Goal: Information Seeking & Learning: Learn about a topic

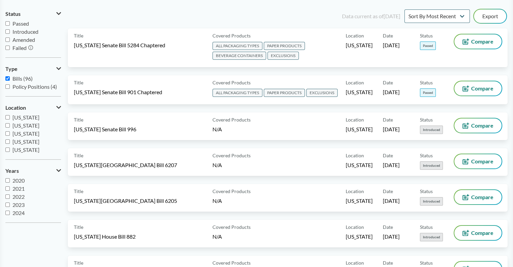
scroll to position [65, 0]
click at [7, 133] on input "[US_STATE]" at bounding box center [7, 133] width 4 height 4
checkbox input "true"
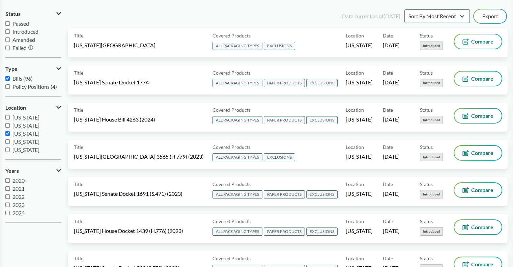
click at [9, 179] on input "2020" at bounding box center [7, 180] width 4 height 4
checkbox input "true"
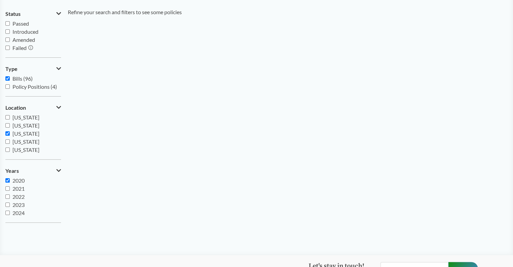
click at [7, 187] on input "2021" at bounding box center [7, 188] width 4 height 4
checkbox input "true"
click at [7, 193] on label "2022" at bounding box center [33, 197] width 56 height 8
click at [7, 194] on input "2022" at bounding box center [7, 196] width 4 height 4
checkbox input "true"
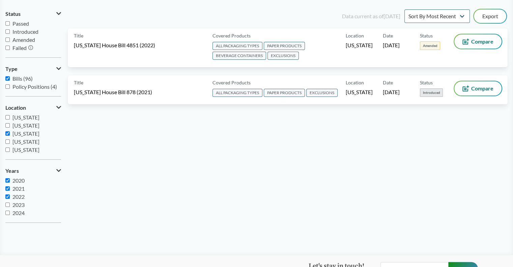
click at [8, 203] on input "2023" at bounding box center [7, 205] width 4 height 4
checkbox input "true"
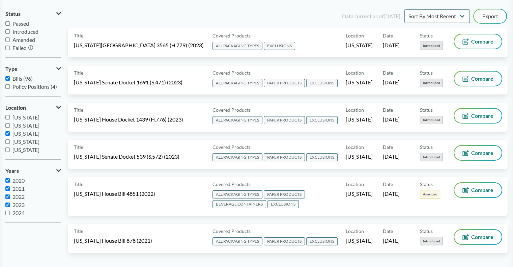
click at [9, 211] on input "2024" at bounding box center [7, 213] width 4 height 4
checkbox input "true"
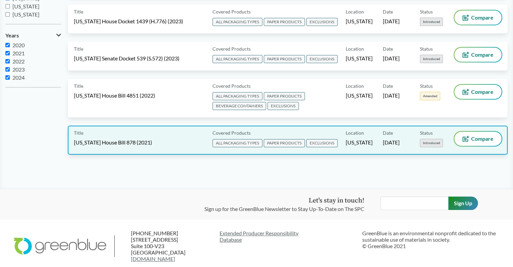
scroll to position [201, 0]
click at [113, 138] on span "[US_STATE] House Bill 878 (2021)" at bounding box center [113, 141] width 78 height 7
